Goal: Find contact information: Find contact information

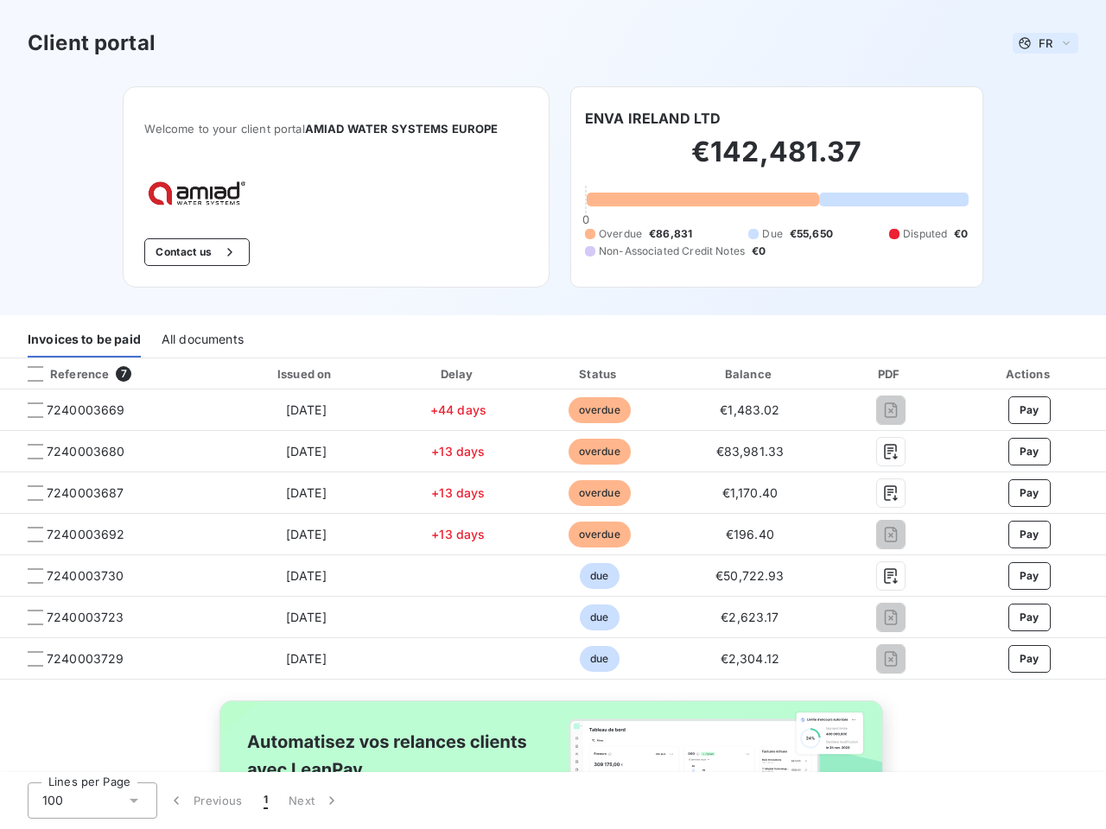
click at [1038, 43] on span "FR" at bounding box center [1045, 43] width 14 height 14
click at [187, 252] on button "Contact us" at bounding box center [196, 252] width 105 height 28
